Goal: Information Seeking & Learning: Learn about a topic

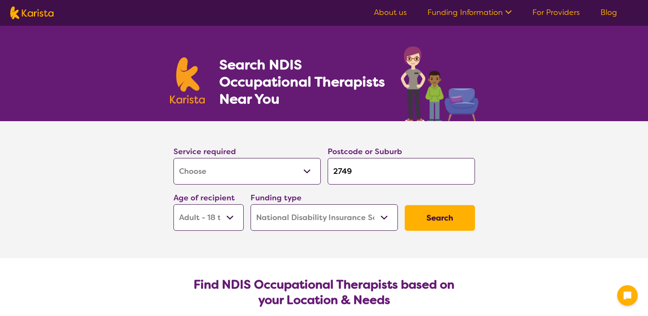
select select "[MEDICAL_DATA]"
select select "AD"
select select "NDIS"
select select "[MEDICAL_DATA]"
select select "AD"
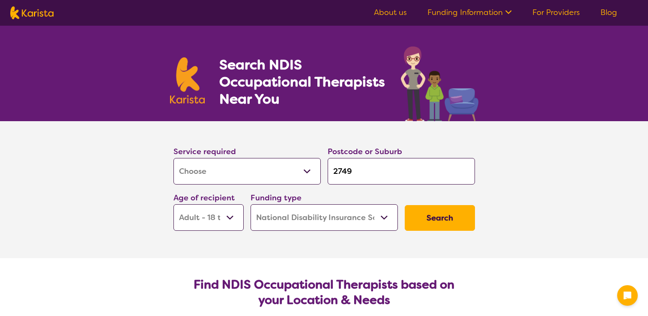
select select "NDIS"
click at [368, 171] on input "2749" at bounding box center [401, 171] width 147 height 27
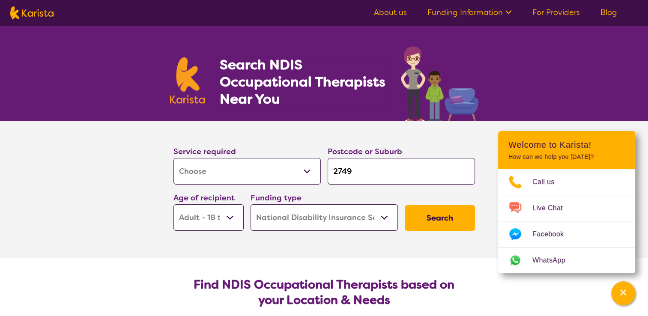
type input "274"
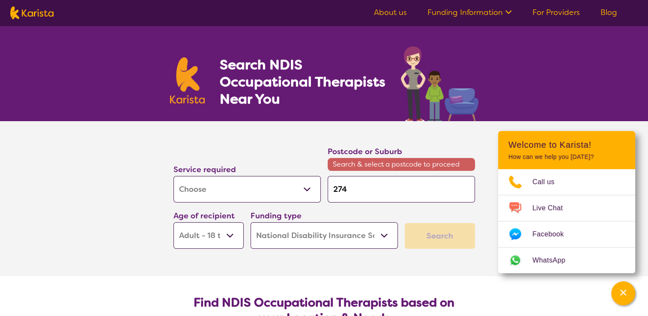
type input "27"
type input "2"
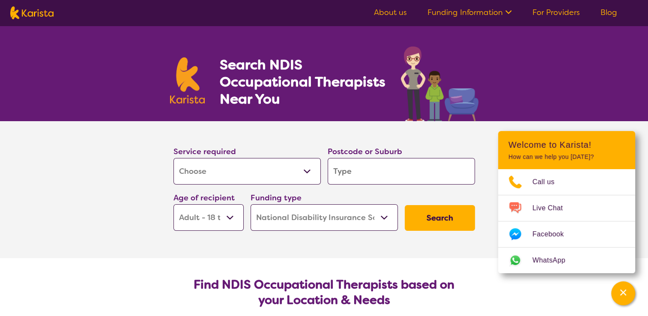
type input "m"
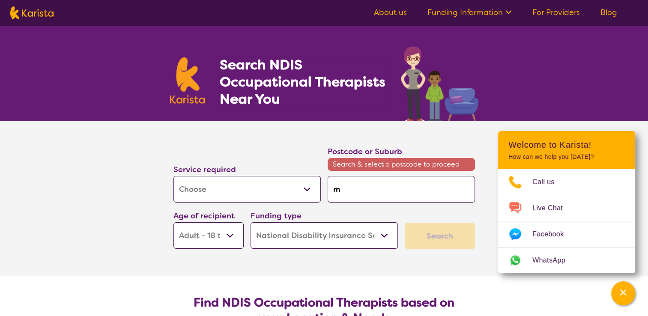
type input "me"
type input "mel"
type input "melb"
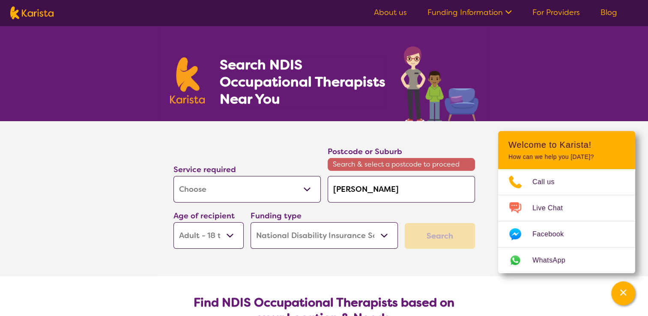
type input "melb"
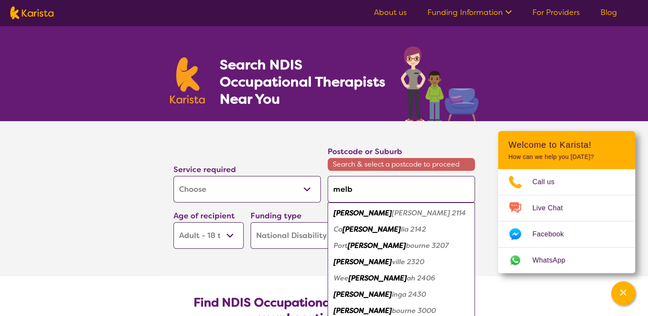
type input "melbo"
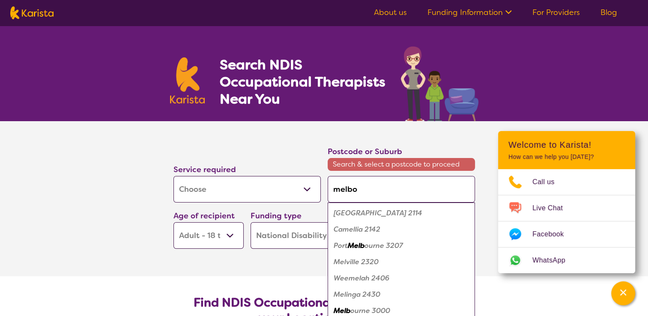
type input "melbou"
type input "melbour"
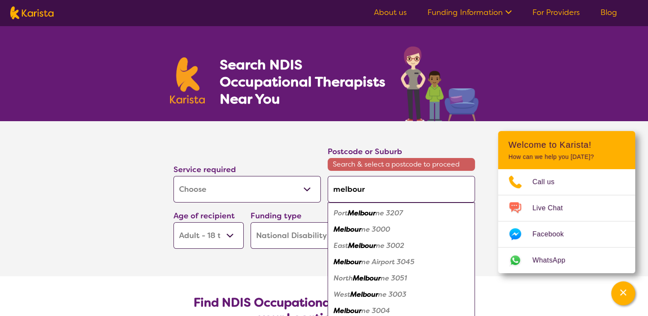
type input "melbourn"
type input "melbourne"
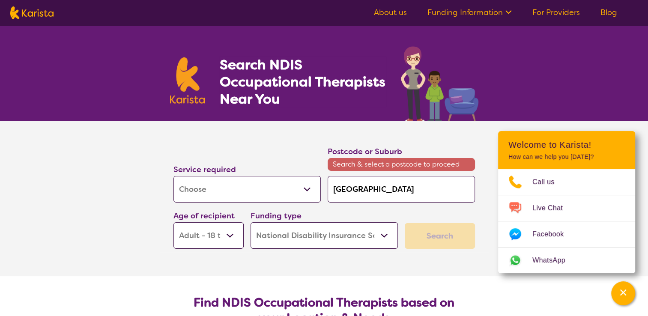
type input "melbourne"
type input "melbourne 3"
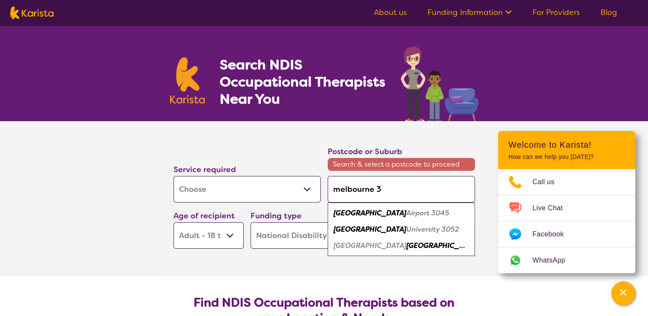
type input "melbourne 31"
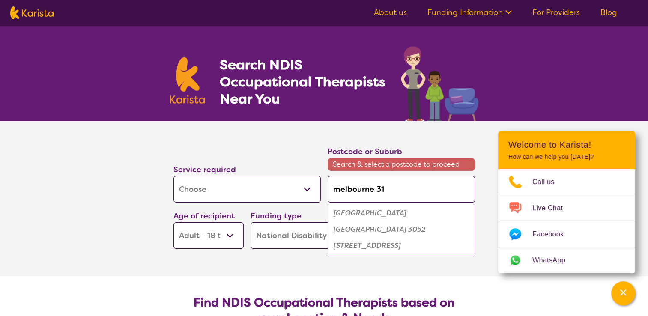
type input "melbourne 312"
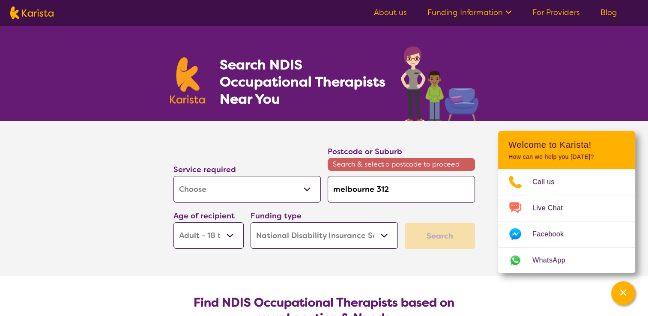
type input "melbourne 3121"
type input "melbourn 3121"
type input "melbour 3121"
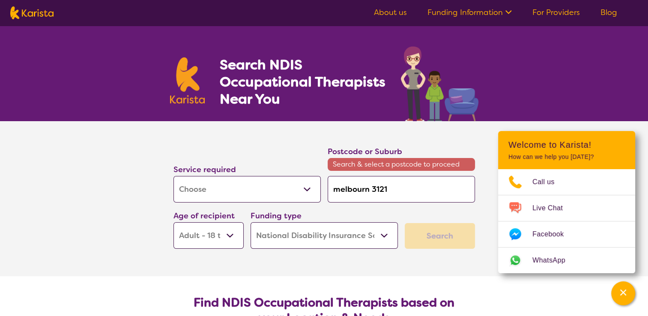
type input "melbour 3121"
type input "melbou 3121"
type input "melbo 3121"
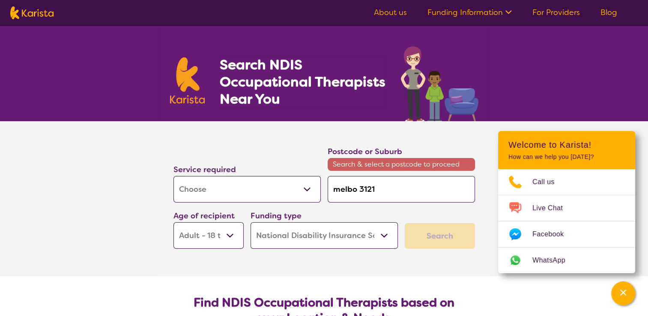
type input "melb 3121"
type input "mel 3121"
type input "me 3121"
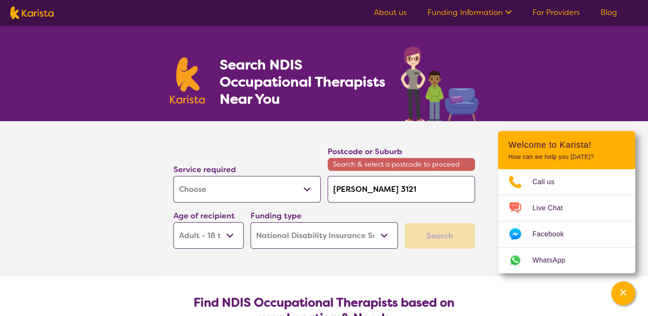
type input "me 3121"
type input "m 3121"
type input "3121"
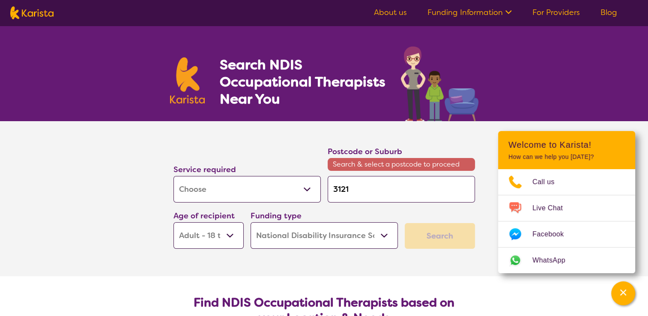
click at [369, 191] on input "3121" at bounding box center [401, 189] width 147 height 27
click at [234, 238] on select "Early Childhood - 0 to 9 Child - 10 to 11 Adolescent - 12 to 17 Adult - 18 to 6…" at bounding box center [208, 235] width 70 height 27
click at [173, 222] on select "Early Childhood - 0 to 9 Child - 10 to 11 Adolescent - 12 to 17 Adult - 18 to 6…" at bounding box center [208, 235] width 70 height 27
click at [448, 237] on div "Search" at bounding box center [440, 236] width 70 height 26
click at [69, 203] on section "Service required Allied Health Assistant Assessment (ADHD or Autism) Behaviour …" at bounding box center [324, 198] width 648 height 155
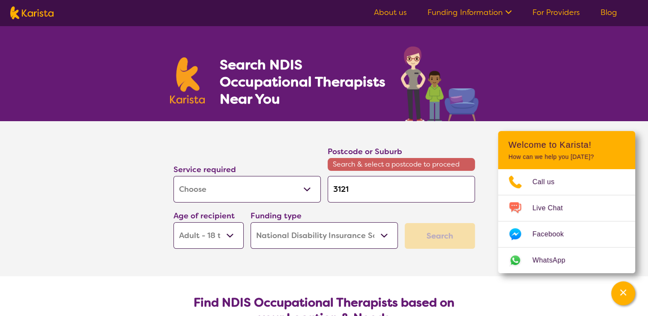
click at [359, 165] on span "Search & select a postcode to proceed" at bounding box center [401, 164] width 147 height 13
click at [351, 191] on input "3121" at bounding box center [401, 189] width 147 height 27
type input "312"
type input "31"
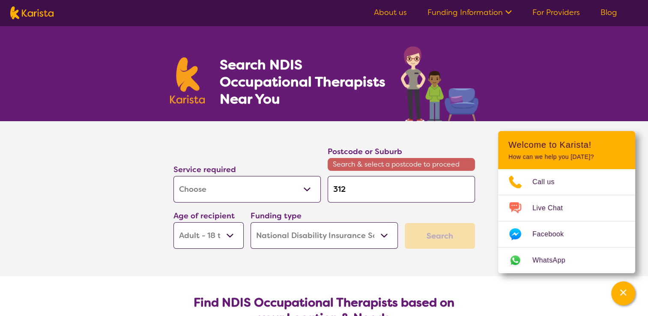
type input "31"
type input "3"
type input "m"
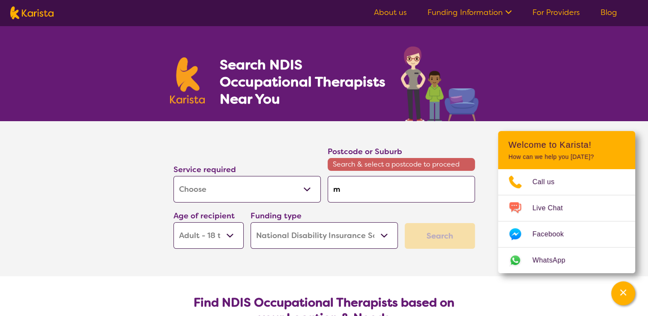
type input "me"
type input "mel"
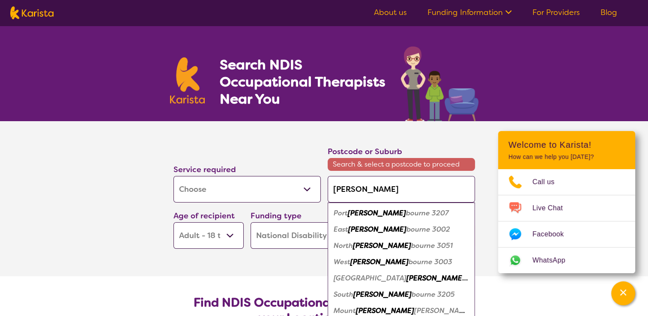
type input "melb"
type input "melbo"
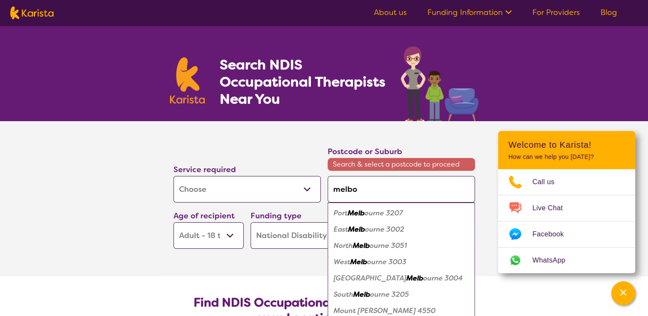
type input "melbou"
type input "melbour"
type input "melbourn"
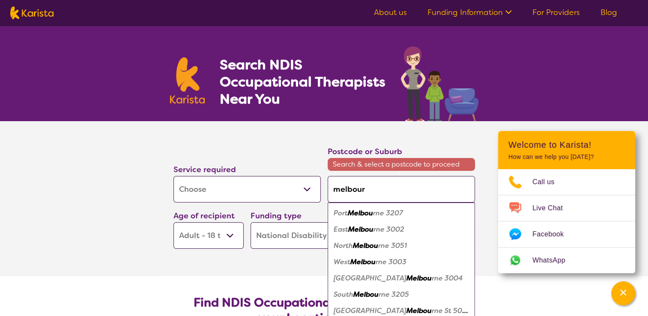
type input "melbourn"
type input "melbourne"
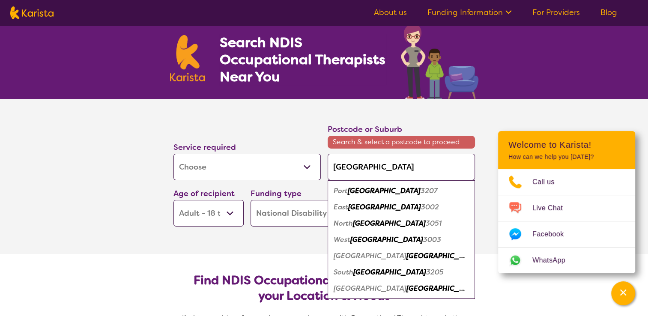
scroll to position [43, 0]
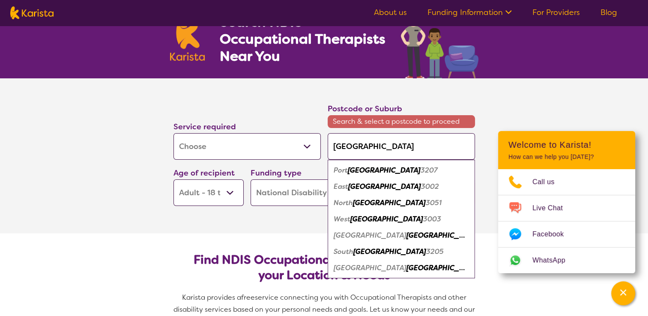
type input "melbourne"
type input "melbourne 3"
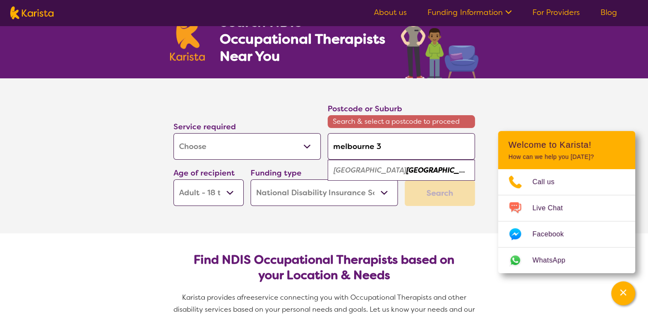
type input "melbourne 31"
type input "melbourne 312"
type input "melbourne 3121"
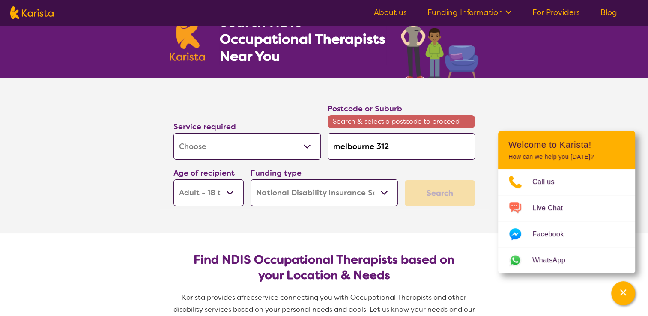
type input "melbourne 3121"
drag, startPoint x: 440, startPoint y: 203, endPoint x: 440, endPoint y: 196, distance: 7.3
click at [440, 203] on div "Search" at bounding box center [440, 193] width 70 height 26
click at [440, 194] on div "Search" at bounding box center [440, 193] width 70 height 26
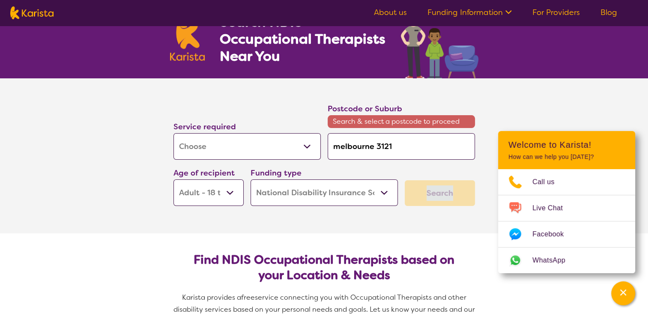
click at [444, 193] on div "Search" at bounding box center [440, 193] width 70 height 26
click at [617, 293] on div "Channel Menu" at bounding box center [623, 293] width 17 height 19
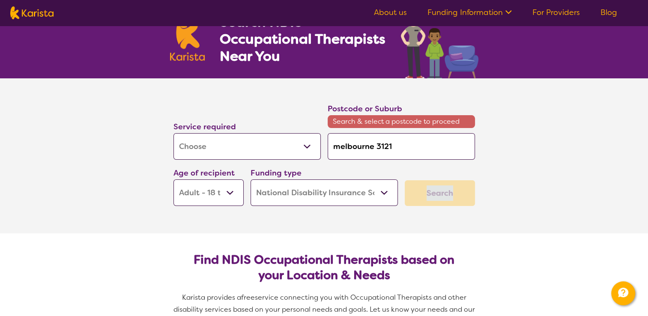
click at [439, 189] on div "Search" at bounding box center [440, 193] width 70 height 26
click at [231, 191] on select "Early Childhood - 0 to 9 Child - 10 to 11 Adolescent - 12 to 17 Adult - 18 to 6…" at bounding box center [208, 192] width 70 height 27
click at [173, 179] on select "Early Childhood - 0 to 9 Child - 10 to 11 Adolescent - 12 to 17 Adult - 18 to 6…" at bounding box center [208, 192] width 70 height 27
click at [375, 146] on input "melbourne 3121" at bounding box center [401, 146] width 147 height 27
type input "melbourn 3121"
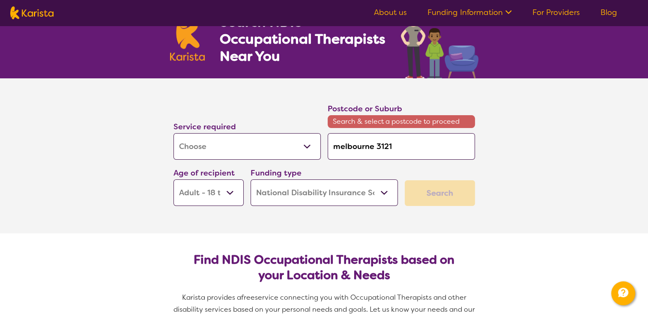
type input "melbourn 3121"
type input "melbour 3121"
type input "melbou 3121"
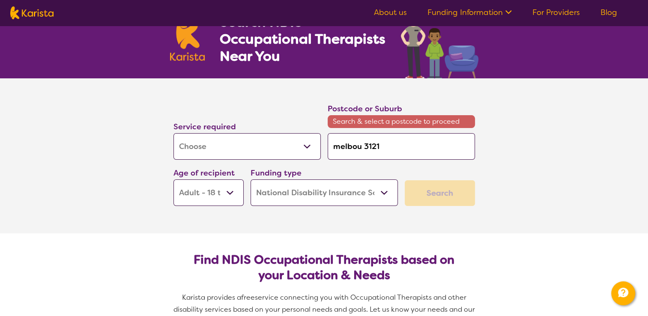
type input "melbo 3121"
type input "melb 3121"
type input "mel 3121"
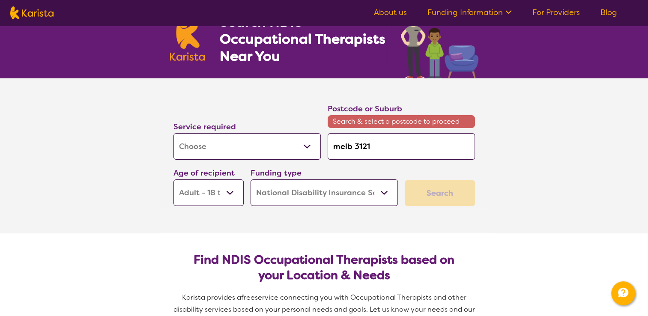
type input "mel 3121"
type input "me 3121"
type input "m 3121"
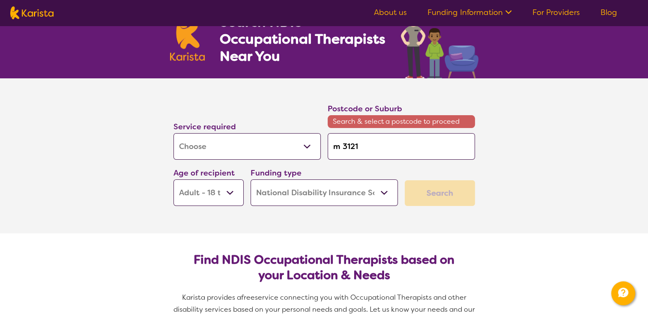
type input "3121"
type input "V 3121"
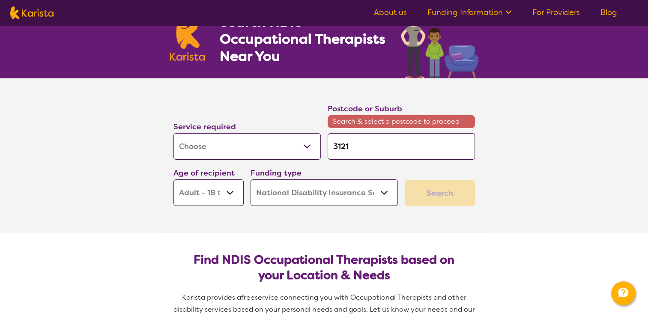
type input "V 3121"
type input "Vi 3121"
type input "Vic 3121"
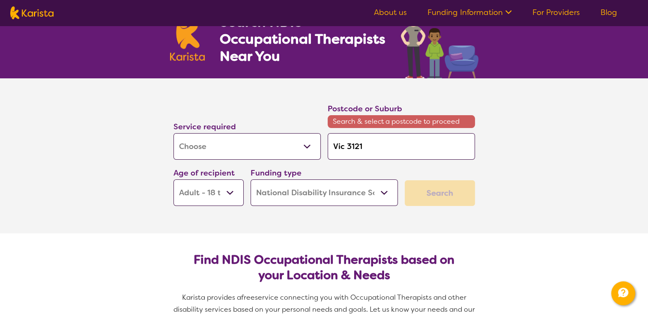
type input "Vict 3121"
type input "Victo 3121"
type input "Victor 3121"
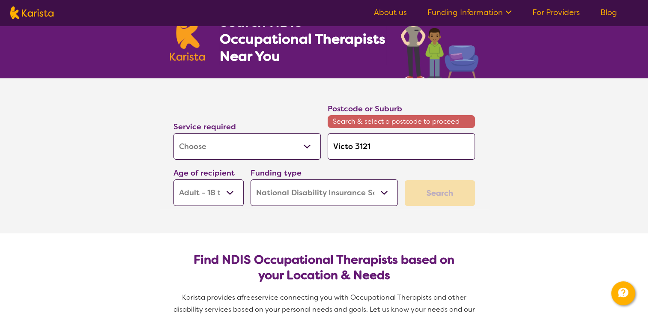
type input "Victor 3121"
type input "Victori 3121"
type input "Victoria 3121"
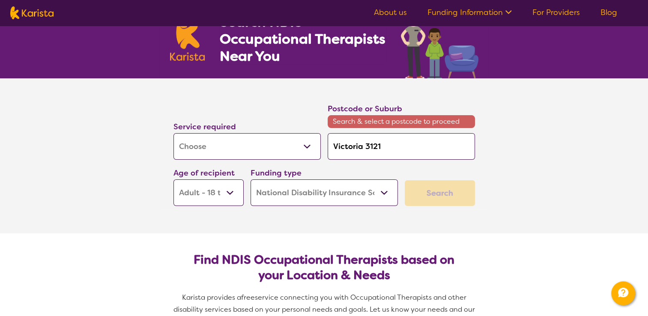
type input "Victori 3121"
type input "Victor 3121"
type input "Victo 3121"
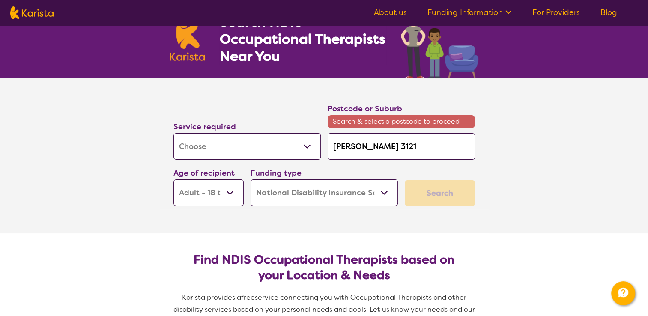
type input "Victo 3121"
type input "Vict 3121"
type input "Vic 3121"
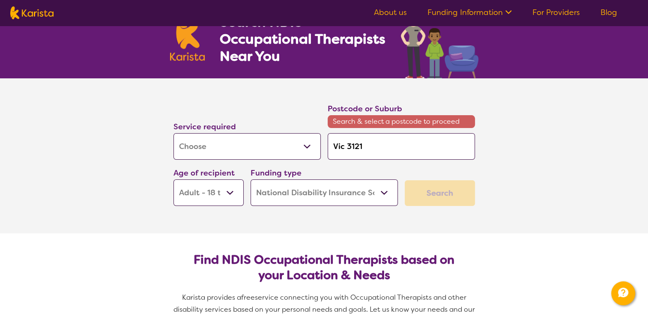
type input "Vi 3121"
type input "V 3121"
type input "3121"
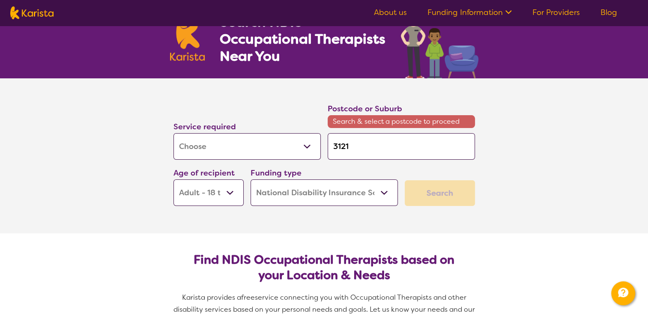
type input "3121"
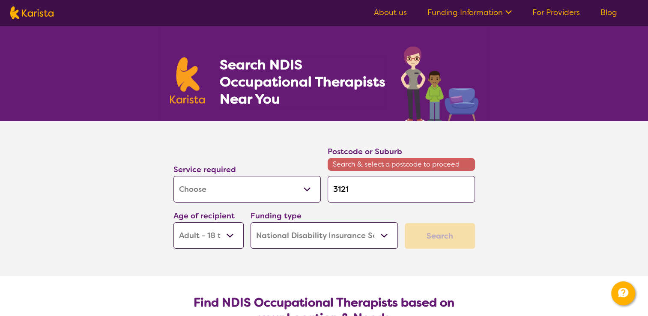
scroll to position [0, 0]
click at [541, 12] on link "For Providers" at bounding box center [556, 12] width 48 height 10
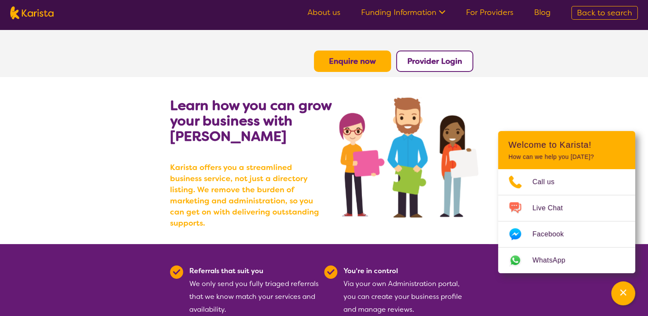
click at [368, 63] on b "Enquire now" at bounding box center [352, 61] width 47 height 10
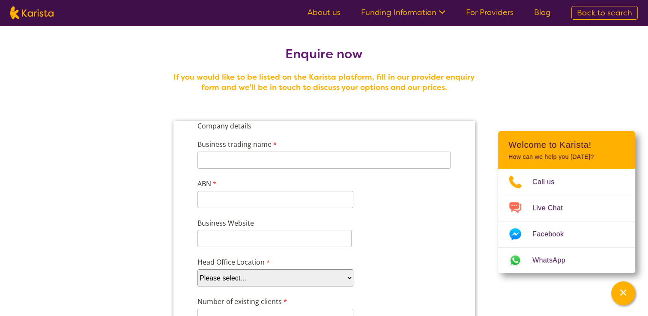
click at [397, 14] on link "Funding Information" at bounding box center [403, 12] width 84 height 10
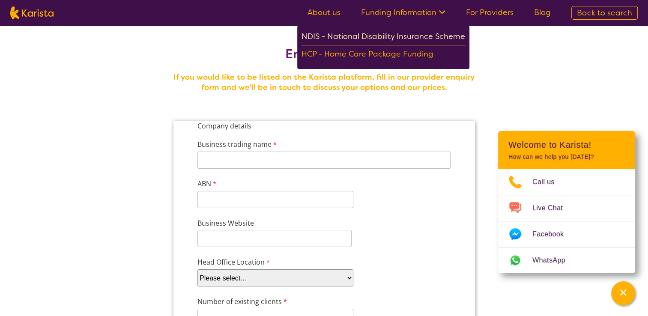
click at [387, 37] on div "NDIS - National Disability Insurance Scheme" at bounding box center [383, 37] width 164 height 15
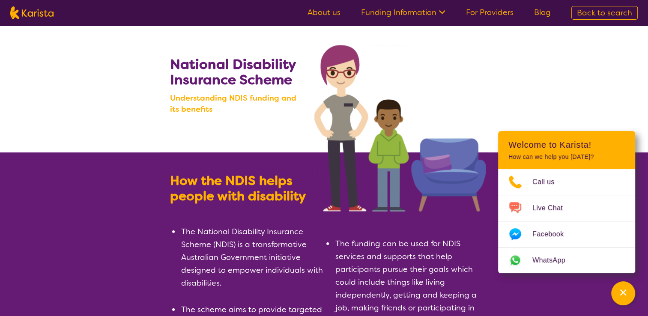
click at [597, 12] on span "Back to search" at bounding box center [604, 13] width 55 height 10
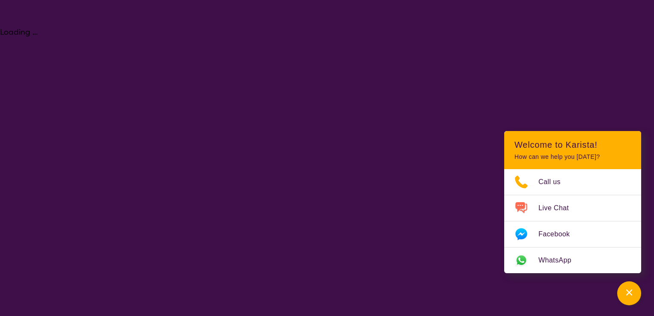
select select "[MEDICAL_DATA]"
select select "AD"
select select "NDIS"
select select "[MEDICAL_DATA]"
select select "AD"
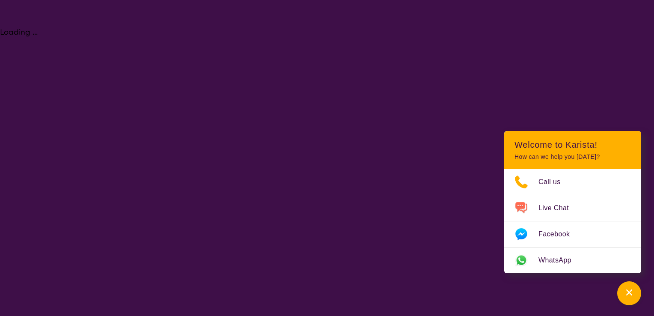
select select "NDIS"
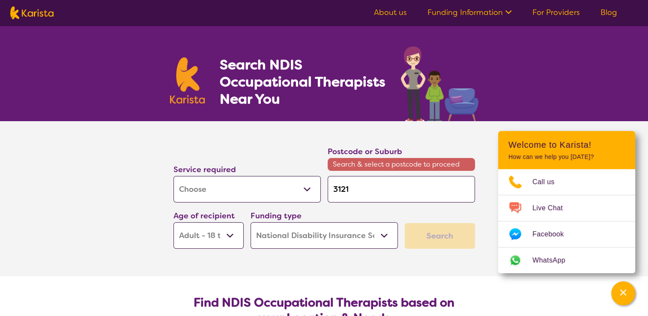
click at [359, 183] on input "3121" at bounding box center [401, 189] width 147 height 27
type input "312"
type input "31"
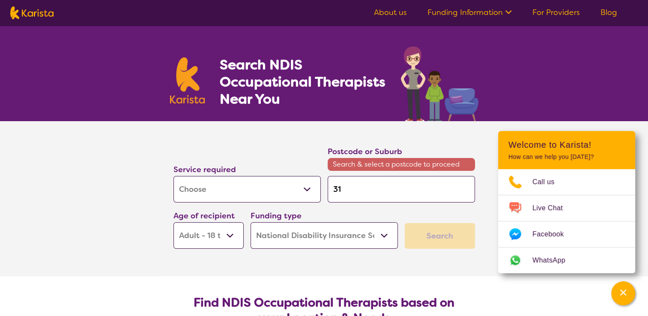
type input "3"
type input "r"
type input "ri"
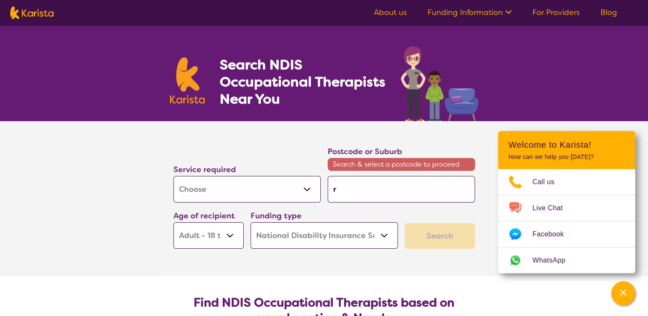
type input "ri"
type input "ric"
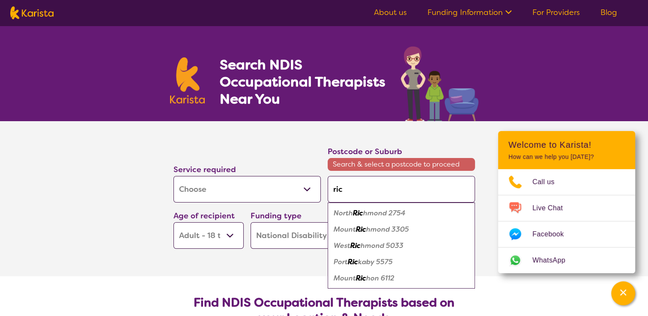
type input "rich"
type input "richm"
type input "richmo"
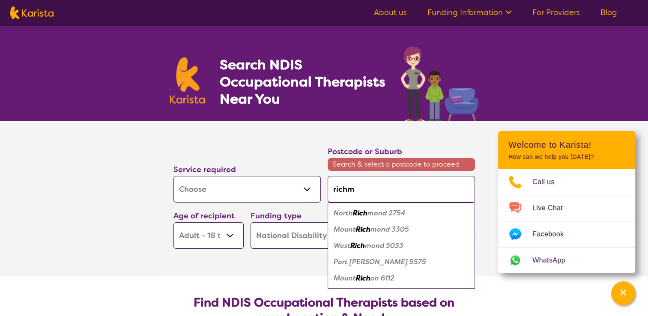
type input "richmo"
type input "richmon"
type input "[GEOGRAPHIC_DATA]"
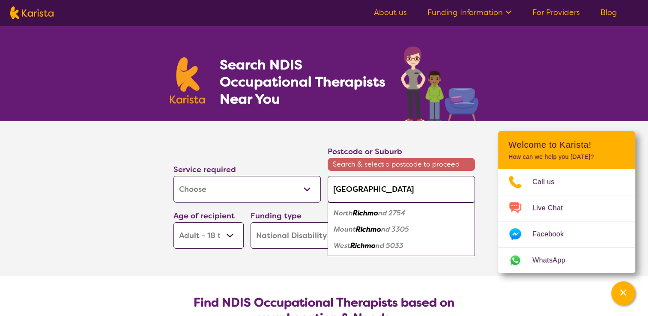
type input "[GEOGRAPHIC_DATA]"
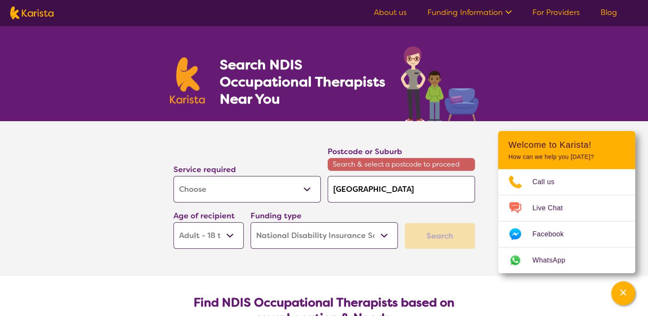
type input "richmond v"
type input "richmond vi"
type input "richmond vic"
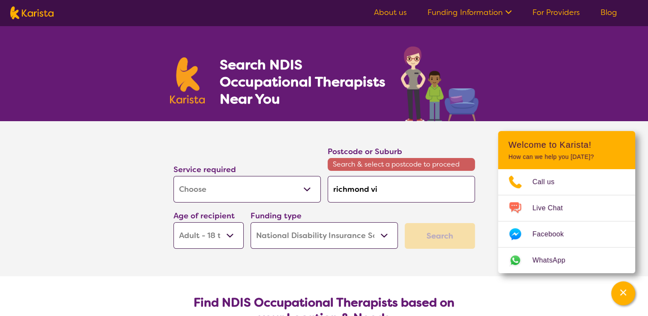
type input "richmond vic"
type input "richmond vict"
type input "richmond victo"
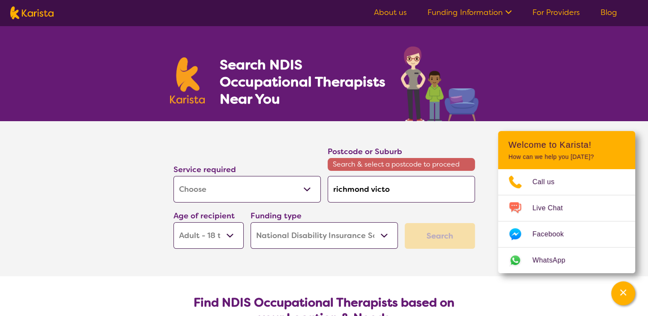
type input "[PERSON_NAME]"
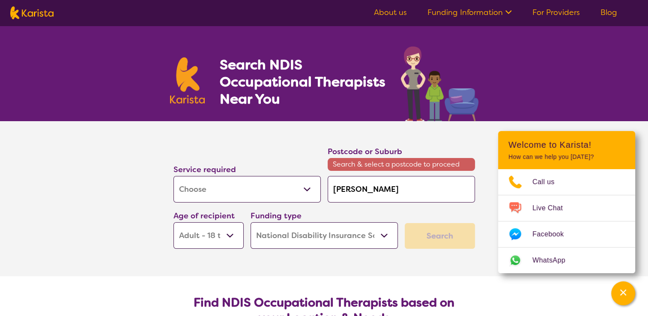
type input "[PERSON_NAME]"
type input "[PERSON_NAME] 3"
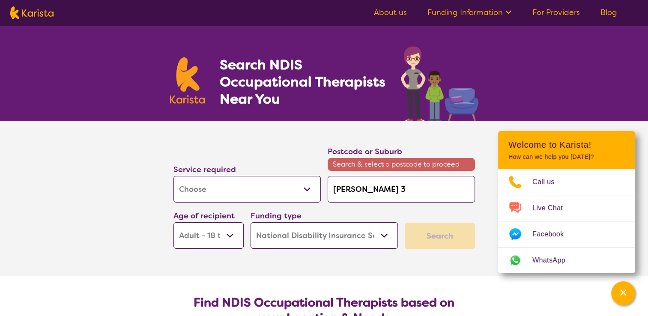
type input "[PERSON_NAME] 31"
type input "[PERSON_NAME] 312"
type input "[PERSON_NAME] 3121"
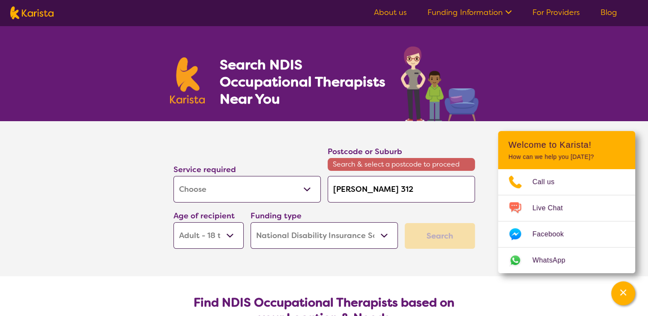
type input "[PERSON_NAME] 3121"
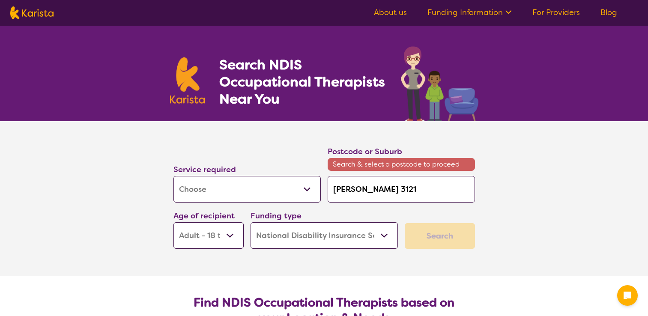
select select "[MEDICAL_DATA]"
select select "AD"
select select "NDIS"
select select "[MEDICAL_DATA]"
select select "AD"
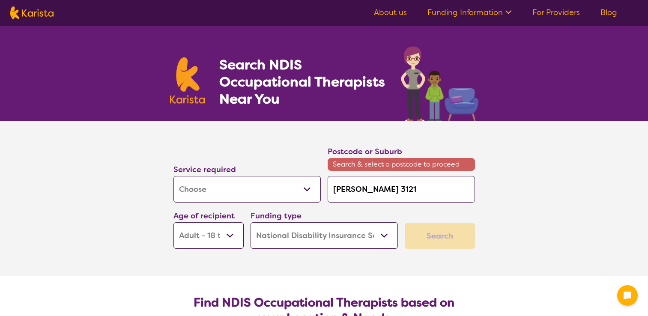
select select "NDIS"
